Goal: Task Accomplishment & Management: Complete application form

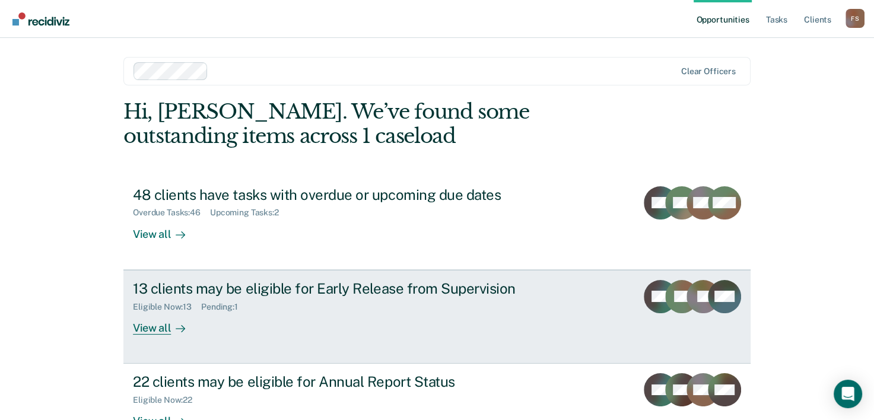
click at [154, 326] on div "View all" at bounding box center [166, 322] width 66 height 23
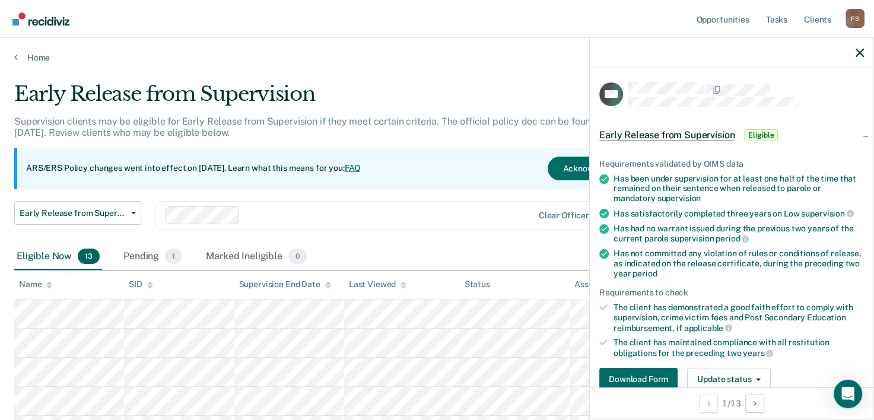
click at [517, 247] on div "Eligible Now 13 Pending 1 Marked Ineligible 0" at bounding box center [436, 257] width 845 height 27
click at [859, 50] on icon "button" at bounding box center [859, 53] width 8 height 8
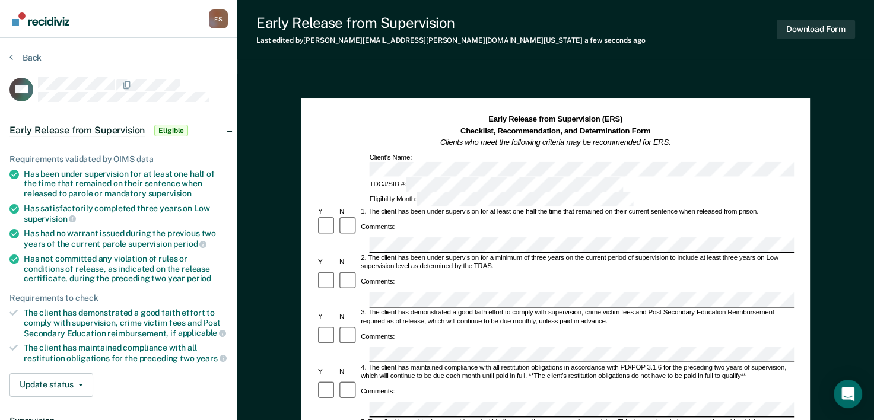
drag, startPoint x: 775, startPoint y: 124, endPoint x: 781, endPoint y: 77, distance: 47.2
drag, startPoint x: 305, startPoint y: 99, endPoint x: 501, endPoint y: 117, distance: 196.6
click at [731, 94] on div "Early Release from Supervision (ERS) Checklist, Recommendation, and Determinati…" at bounding box center [555, 427] width 509 height 669
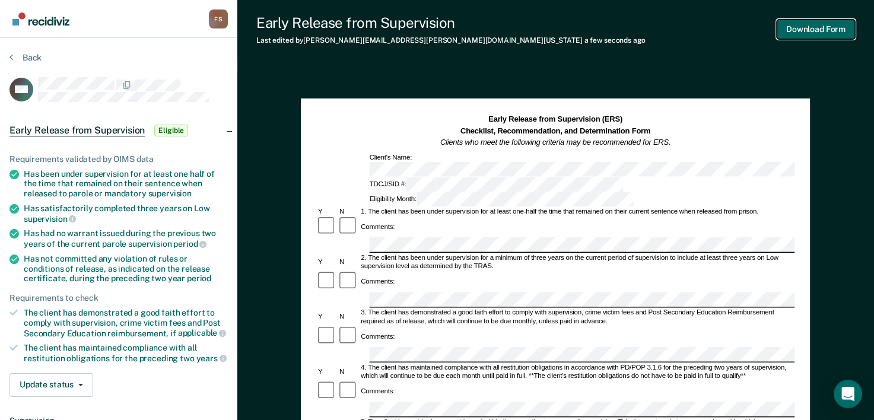
click at [813, 26] on button "Download Form" at bounding box center [816, 30] width 78 height 20
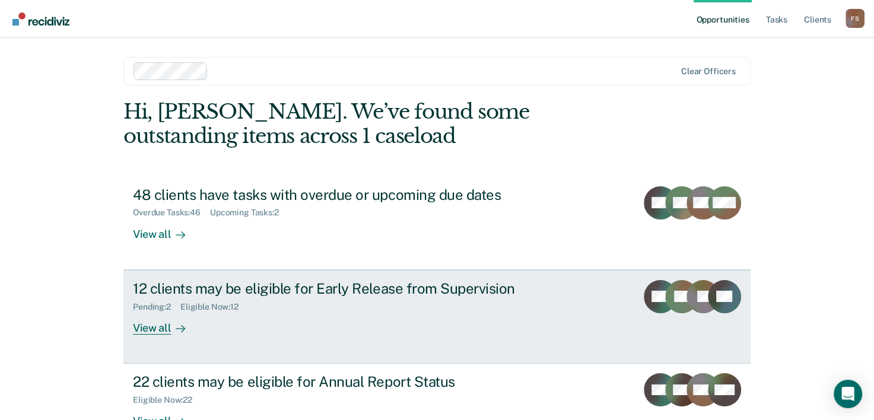
click at [145, 327] on div "View all" at bounding box center [166, 322] width 66 height 23
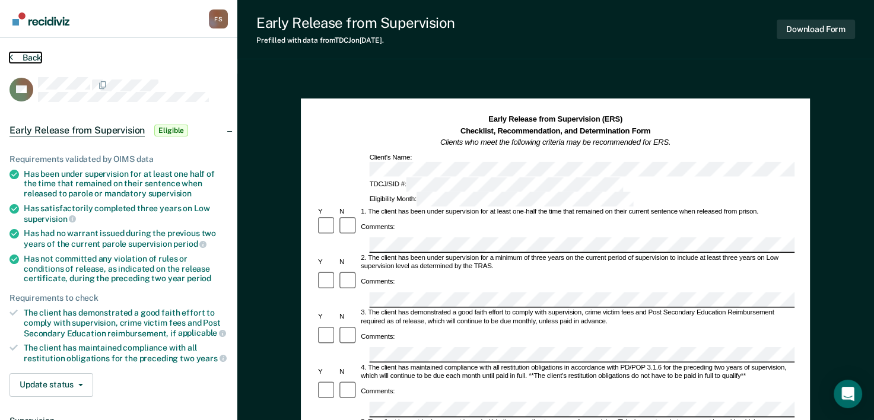
click at [23, 55] on button "Back" at bounding box center [25, 57] width 32 height 11
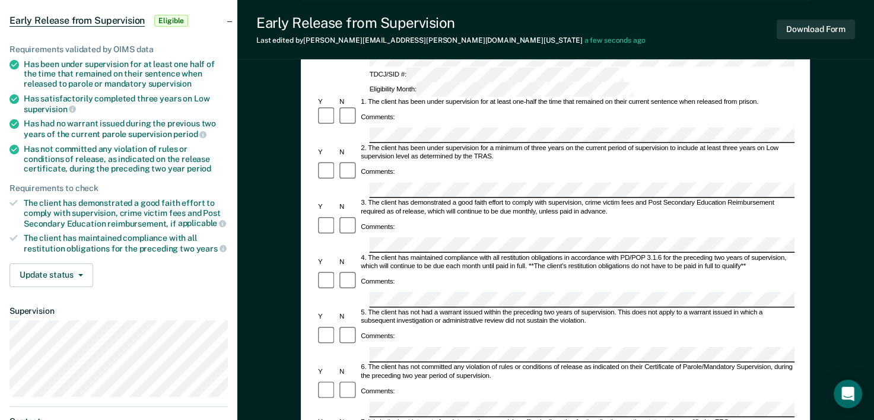
scroll to position [19, 0]
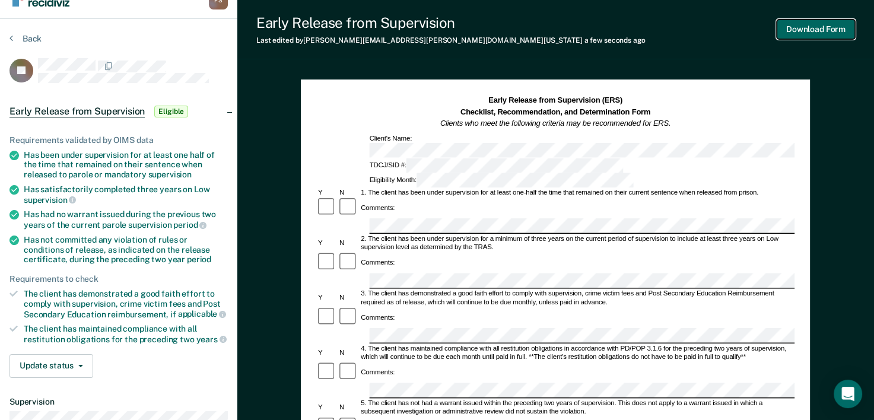
click at [820, 26] on button "Download Form" at bounding box center [816, 30] width 78 height 20
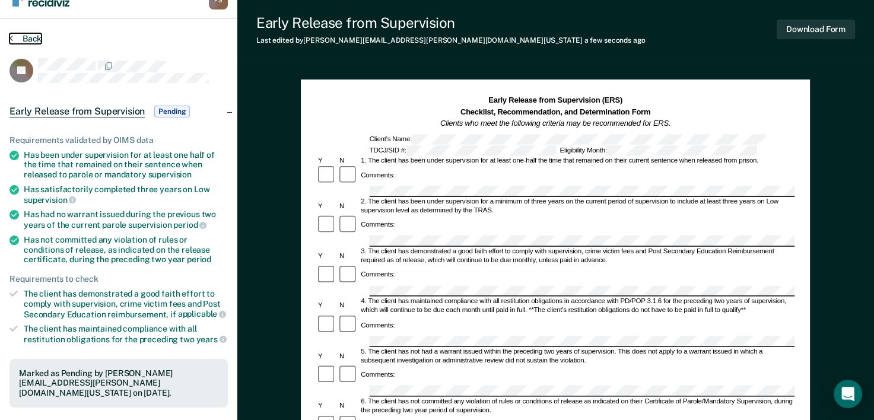
click at [14, 38] on button "Back" at bounding box center [25, 38] width 32 height 11
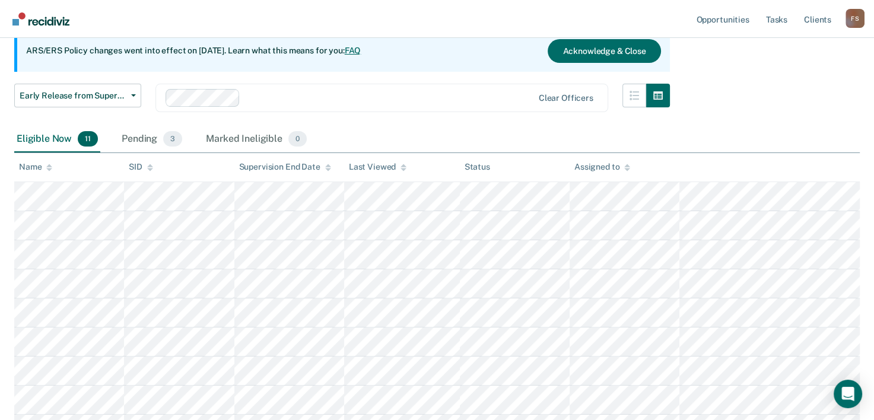
scroll to position [119, 0]
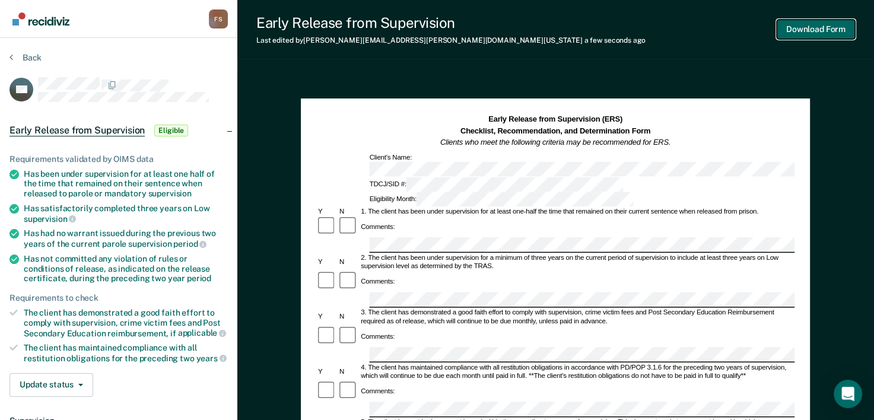
click at [819, 30] on button "Download Form" at bounding box center [816, 30] width 78 height 20
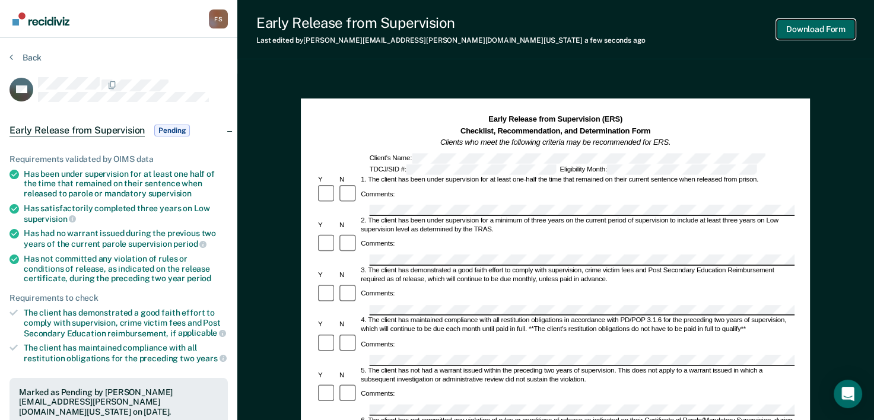
click at [820, 28] on button "Download Form" at bounding box center [816, 30] width 78 height 20
click at [26, 57] on button "Back" at bounding box center [25, 57] width 32 height 11
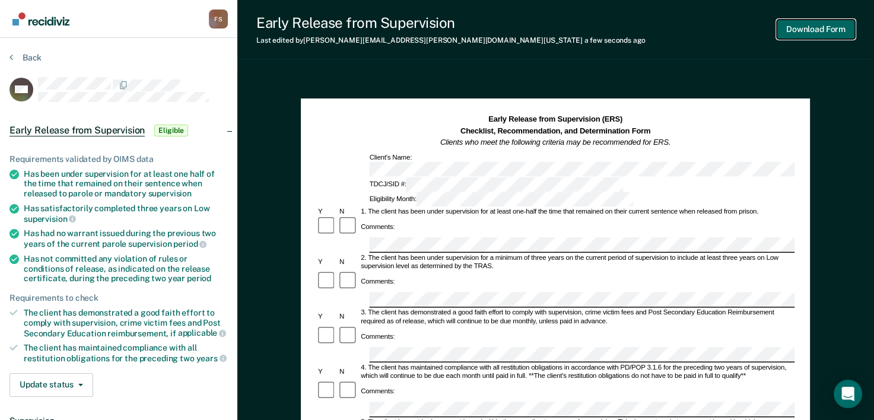
click at [812, 26] on button "Download Form" at bounding box center [816, 30] width 78 height 20
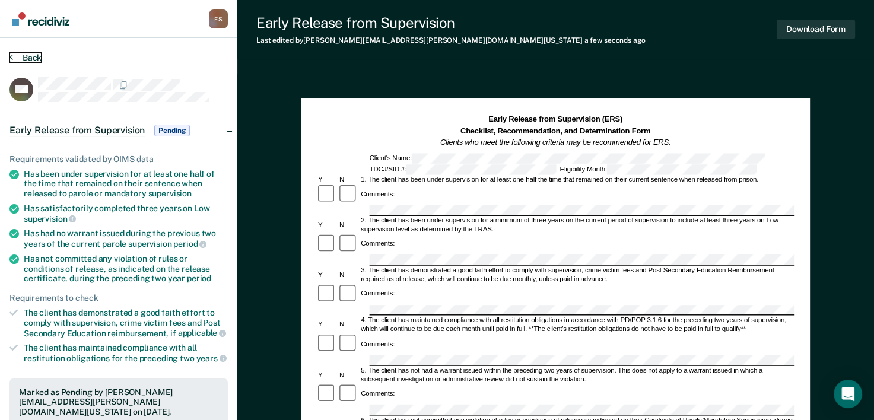
click at [21, 56] on button "Back" at bounding box center [25, 57] width 32 height 11
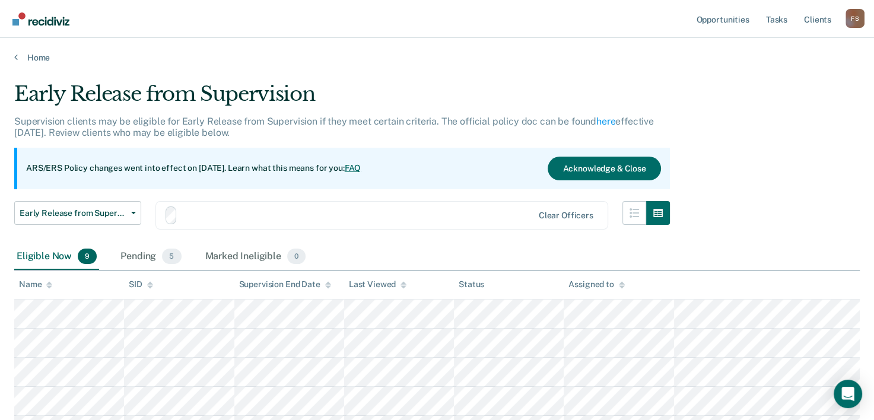
scroll to position [119, 0]
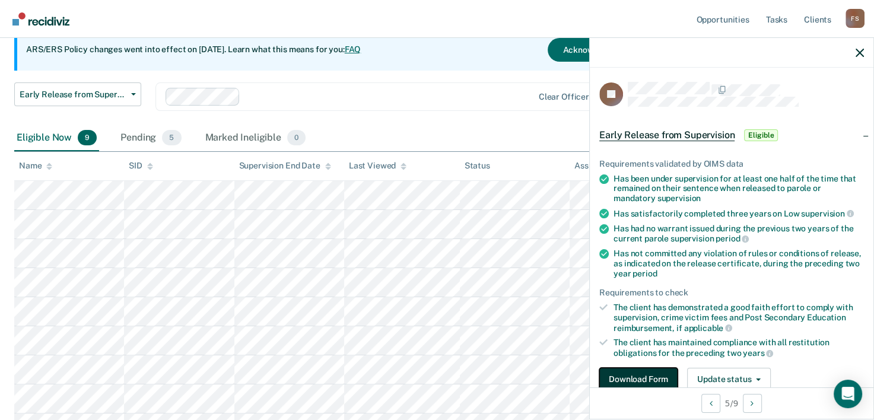
click at [640, 377] on button "Download Form" at bounding box center [638, 380] width 78 height 24
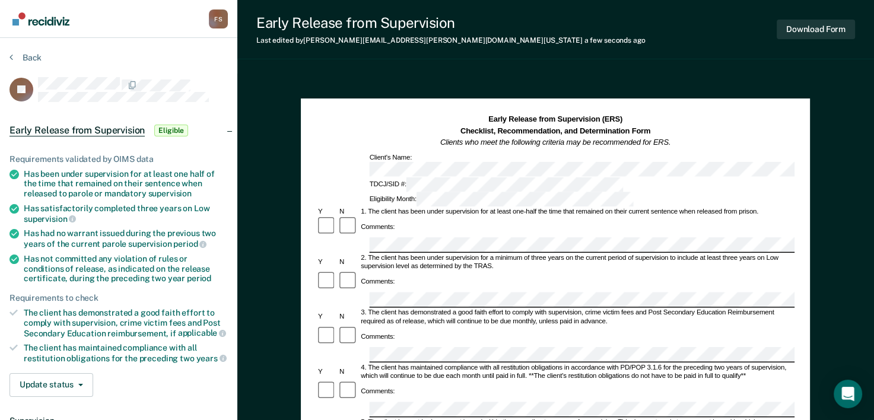
click at [622, 217] on div "Comments:" at bounding box center [555, 227] width 478 height 21
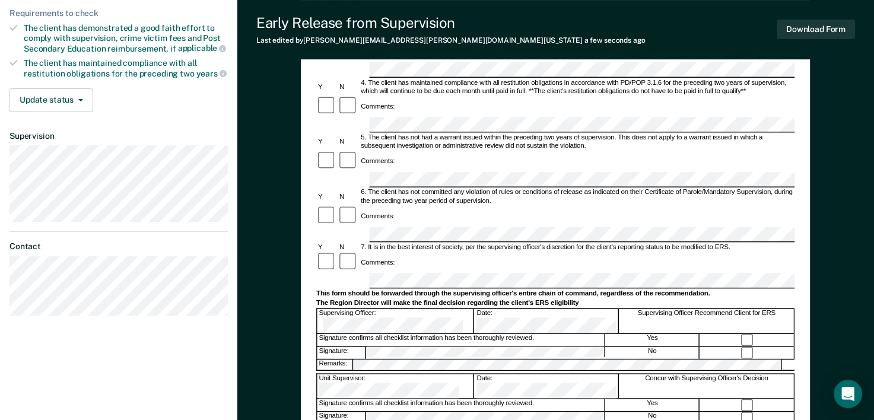
scroll to position [297, 0]
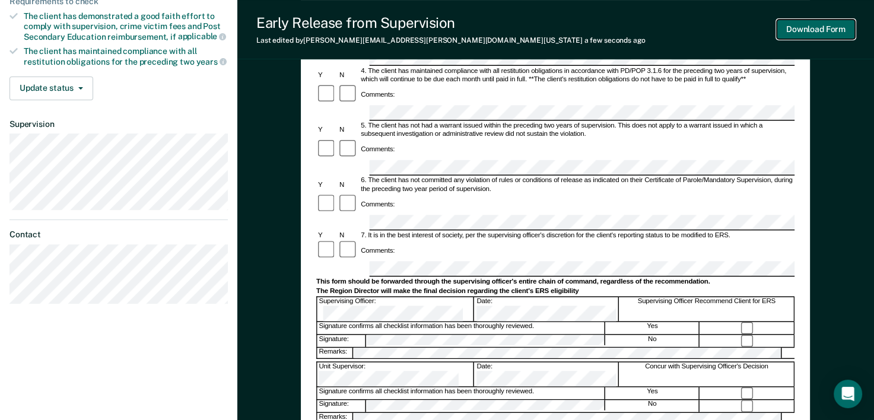
click at [823, 29] on button "Download Form" at bounding box center [816, 30] width 78 height 20
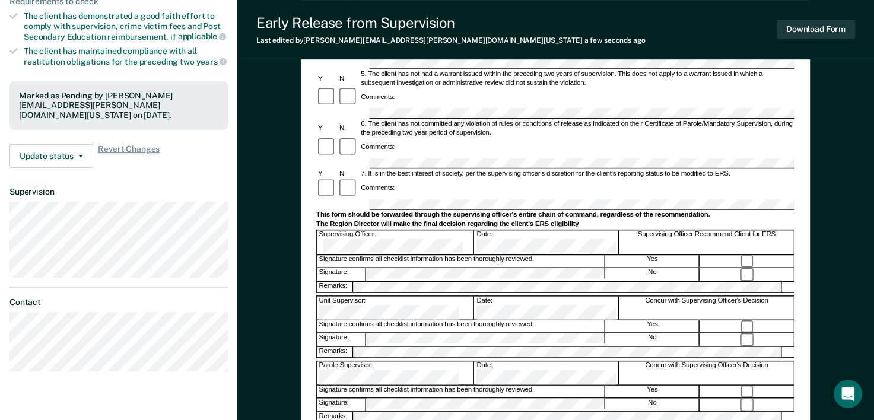
scroll to position [0, 0]
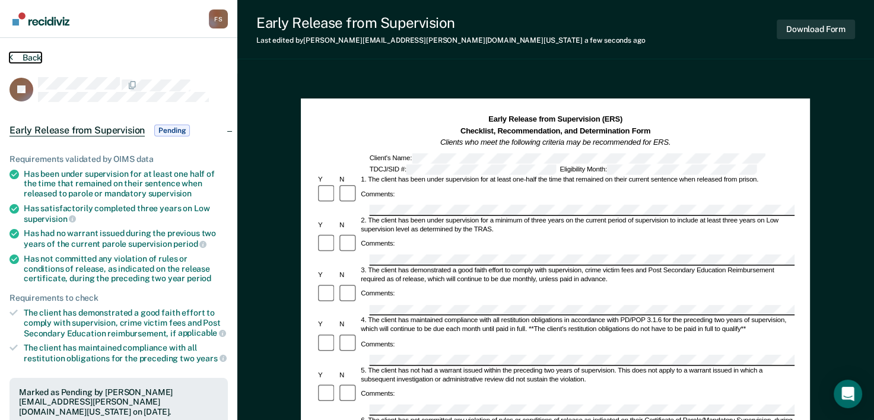
click at [20, 55] on button "Back" at bounding box center [25, 57] width 32 height 11
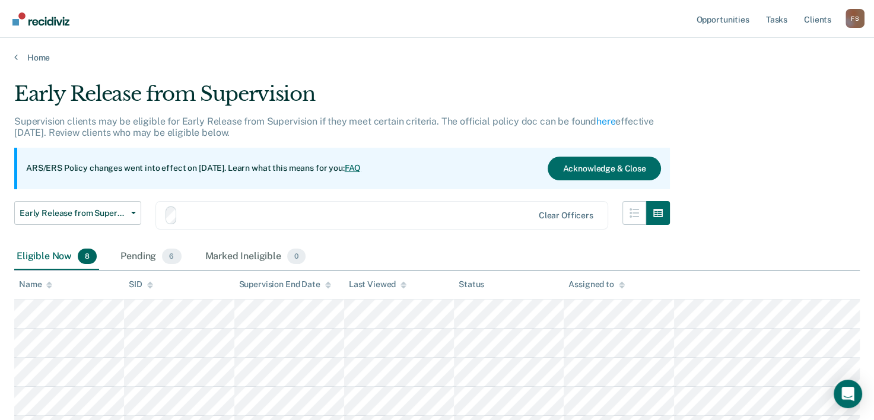
scroll to position [119, 0]
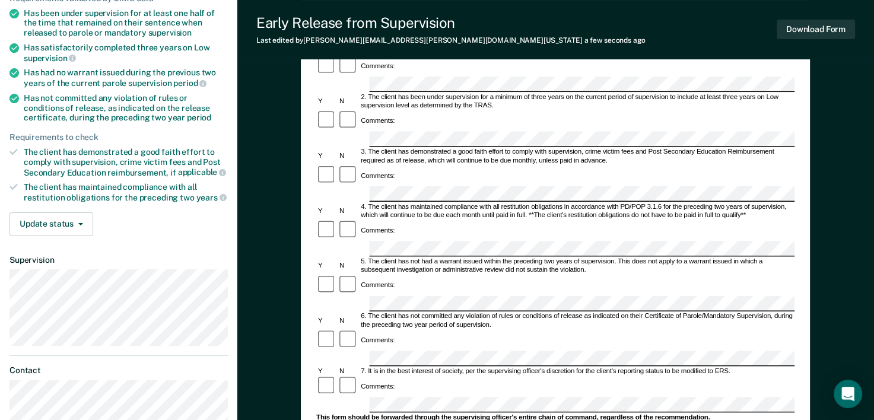
scroll to position [178, 0]
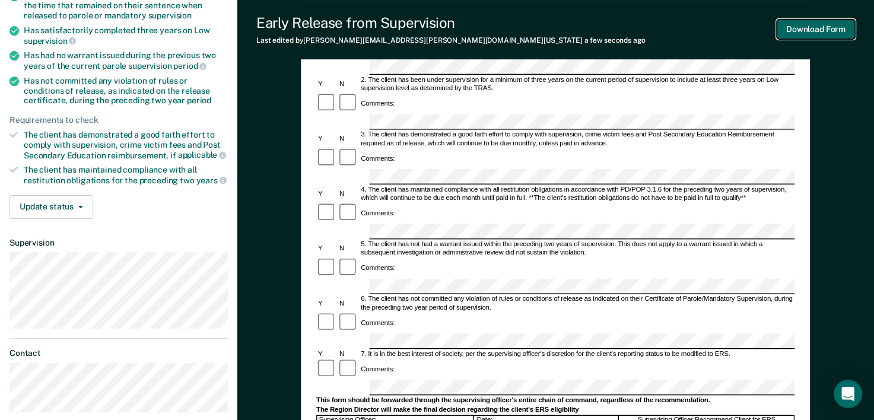
click at [821, 28] on button "Download Form" at bounding box center [816, 30] width 78 height 20
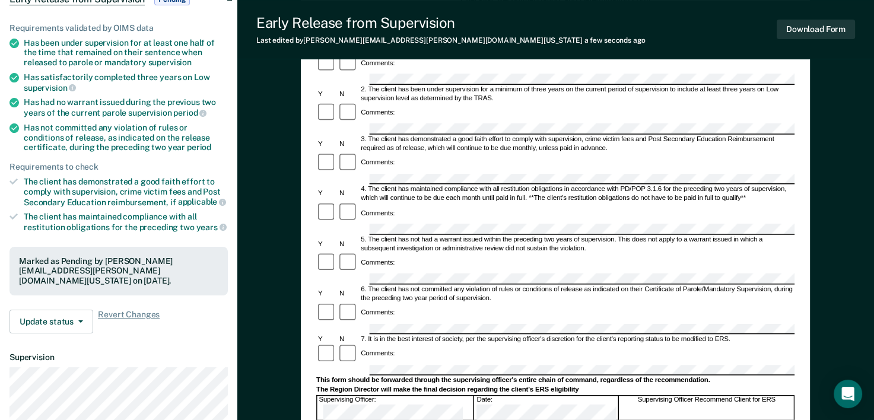
scroll to position [0, 0]
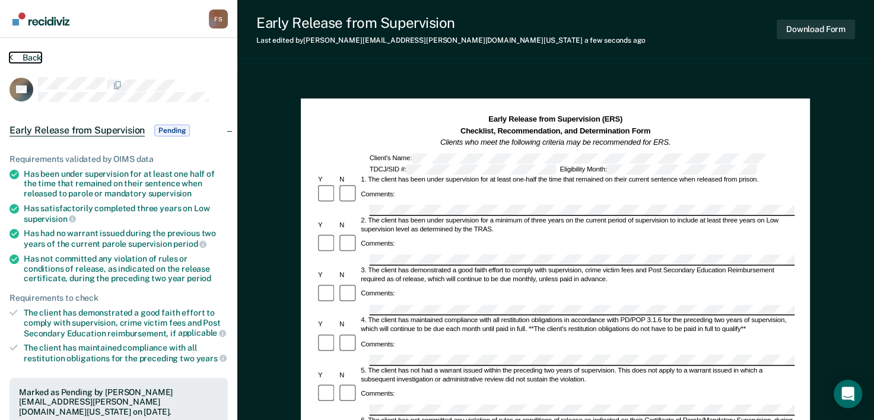
click at [24, 54] on button "Back" at bounding box center [25, 57] width 32 height 11
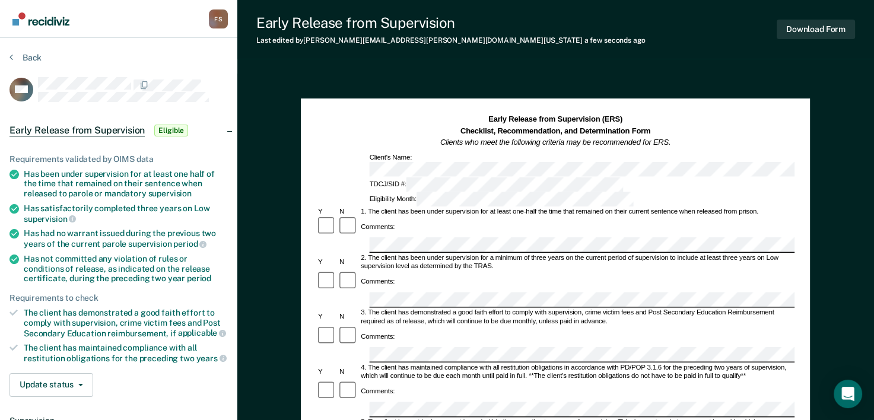
click at [551, 67] on div "Early Release from Supervision Last edited by [PERSON_NAME][EMAIL_ADDRESS][PERS…" at bounding box center [555, 400] width 637 height 800
